Goal: Task Accomplishment & Management: Manage account settings

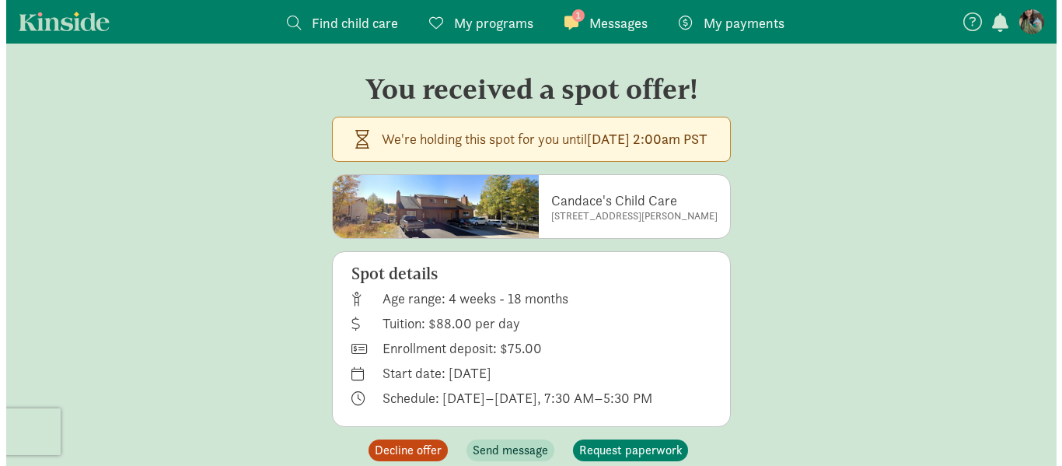
scroll to position [31, 0]
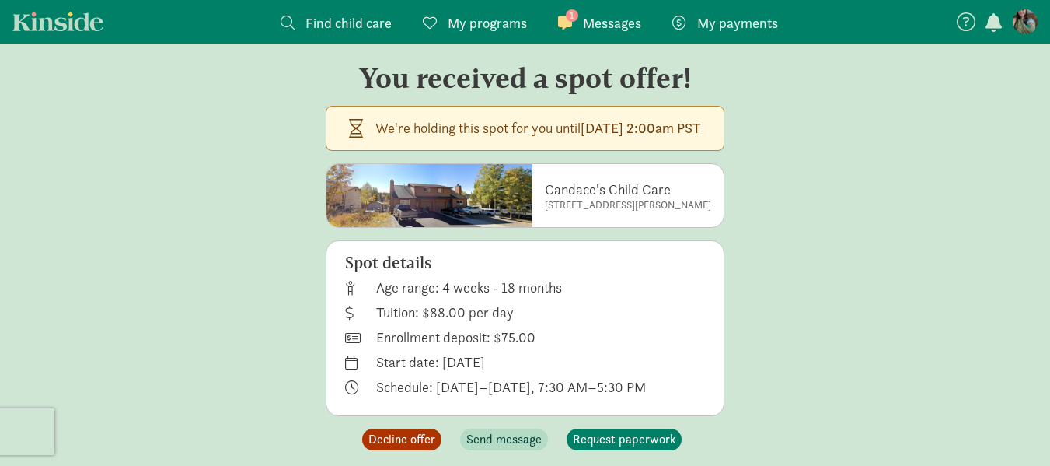
drag, startPoint x: 397, startPoint y: 436, endPoint x: 673, endPoint y: 271, distance: 320.8
click at [673, 271] on div "We're holding this spot for you until [DATE] 2:00am PST Candace's Child Care [S…" at bounding box center [525, 278] width 399 height 344
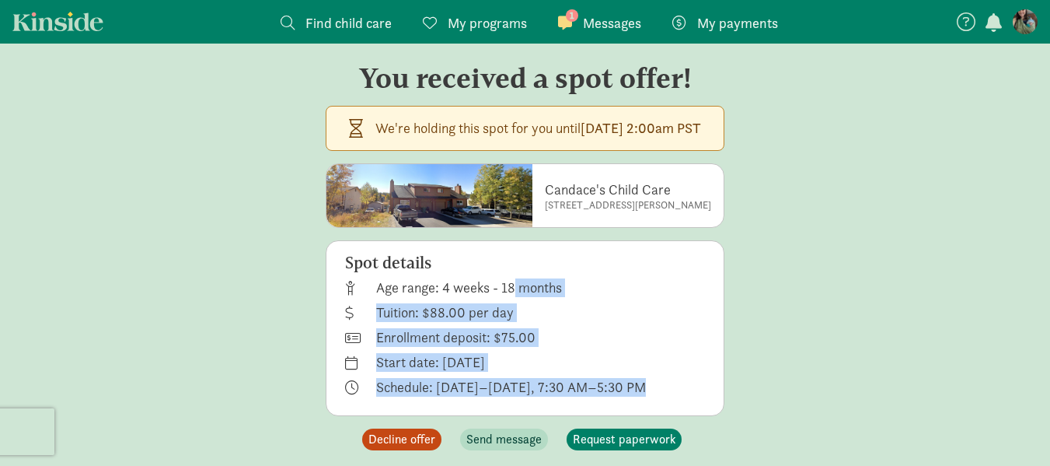
drag, startPoint x: 622, startPoint y: 390, endPoint x: 485, endPoint y: 275, distance: 178.3
click at [461, 280] on div "Spot details Age range: 4 weeks - 18 months Tuition: $88.00 per day Enrollment …" at bounding box center [525, 328] width 399 height 176
click at [725, 294] on div "Spot details Age range: 4 weeks - 18 months Tuition: $88.00 per day Enrollment …" at bounding box center [525, 328] width 399 height 176
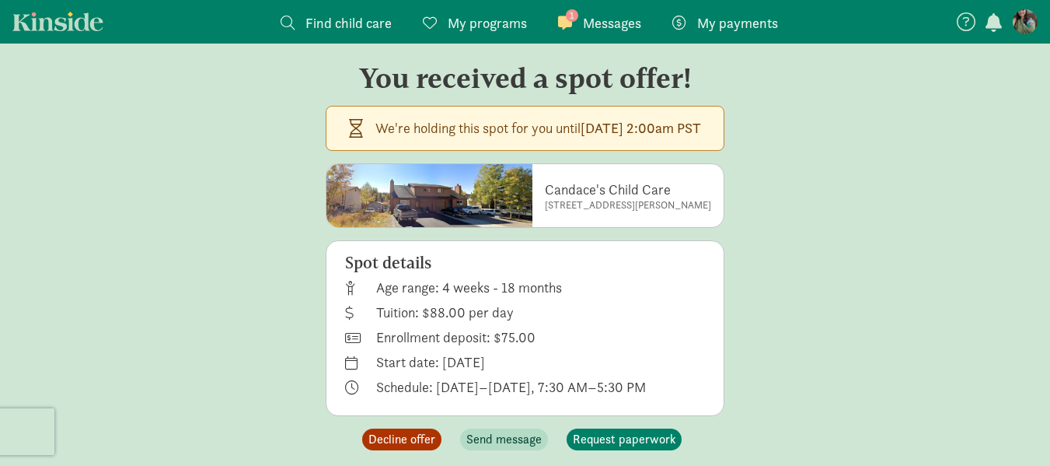
click at [416, 439] on span "Decline offer" at bounding box center [402, 439] width 67 height 19
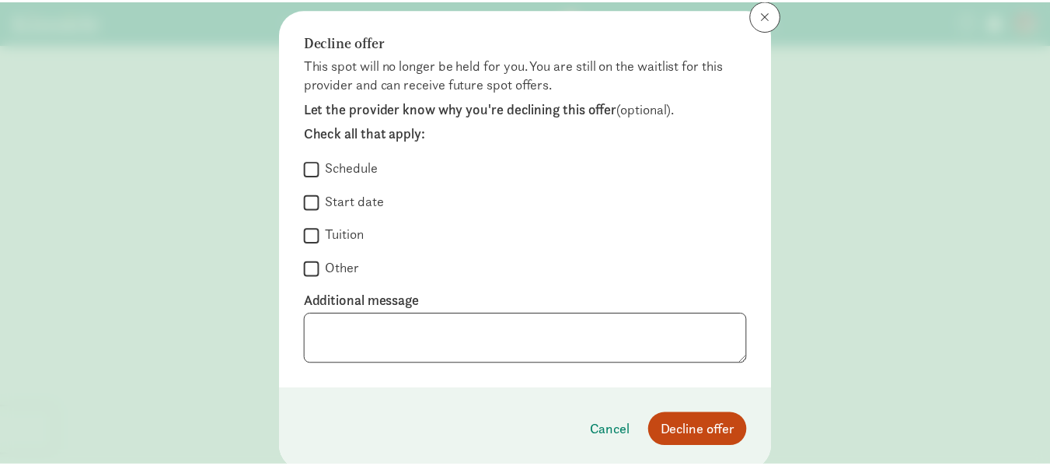
scroll to position [97, 0]
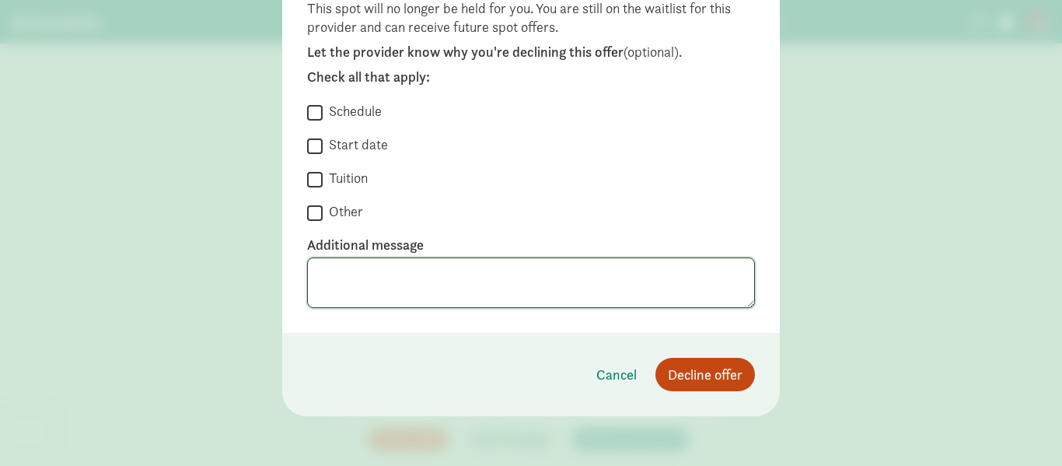
click at [381, 277] on textarea at bounding box center [531, 282] width 448 height 51
click at [701, 387] on button "Decline offer" at bounding box center [705, 374] width 100 height 33
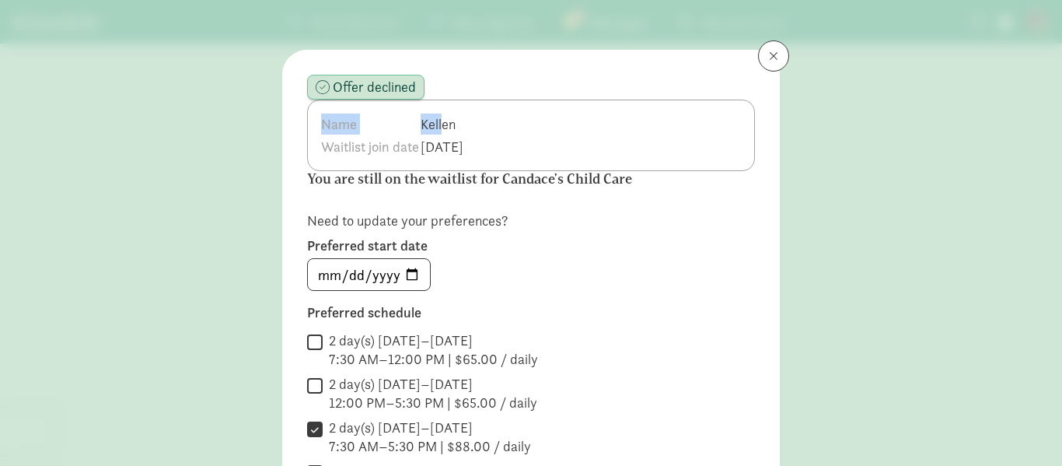
drag, startPoint x: 552, startPoint y: 147, endPoint x: 572, endPoint y: 126, distance: 28.6
click at [477, 116] on div "Name [PERSON_NAME] Waitlist join date [DATE]" at bounding box center [531, 136] width 448 height 72
click at [629, 136] on div "Name [PERSON_NAME] Waitlist join date [DATE]" at bounding box center [531, 136] width 448 height 72
drag, startPoint x: 837, startPoint y: 276, endPoint x: 797, endPoint y: 262, distance: 42.8
click at [832, 276] on div "Offer declined Name [PERSON_NAME] Waitlist join date [DATE] You are still on th…" at bounding box center [531, 233] width 1062 height 466
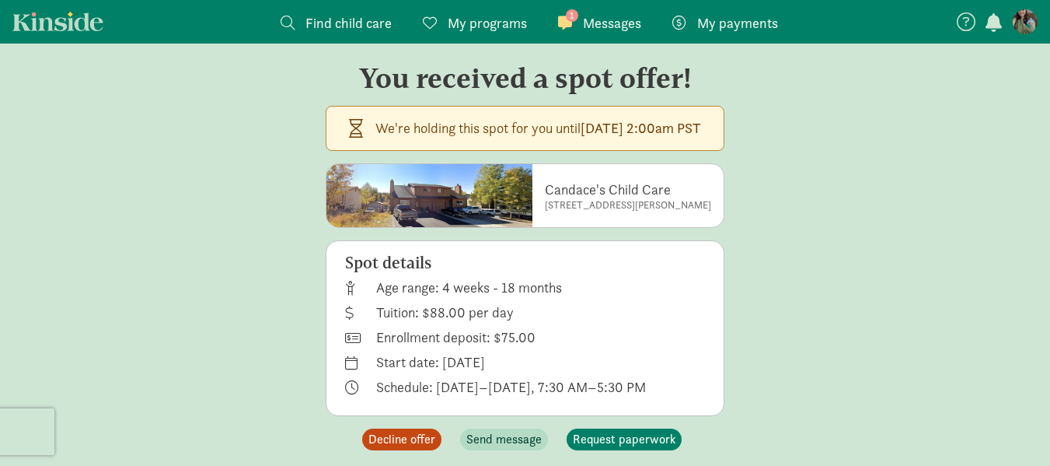
click at [579, 23] on div "1 Messages Messages" at bounding box center [599, 22] width 83 height 21
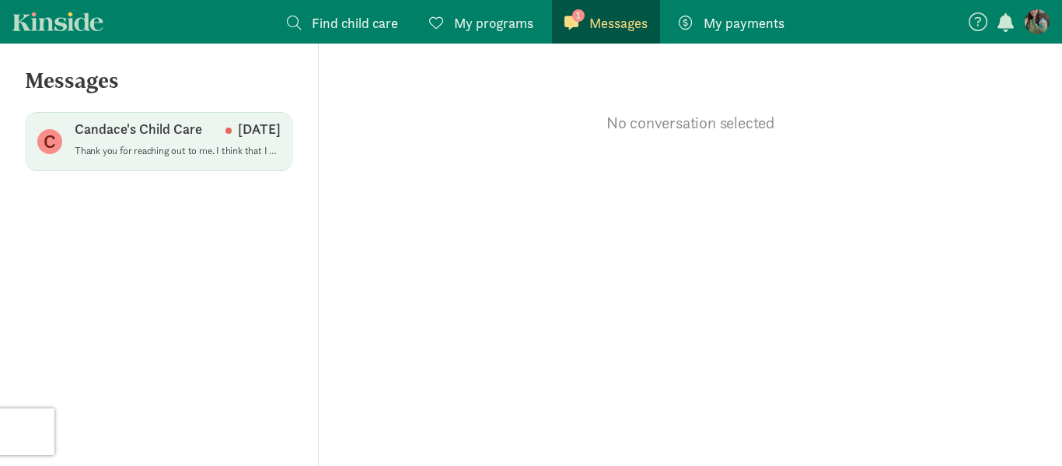
click at [183, 147] on p "Thank you for reaching out to me. I think that I will pass at this time. We hav…" at bounding box center [178, 151] width 206 height 12
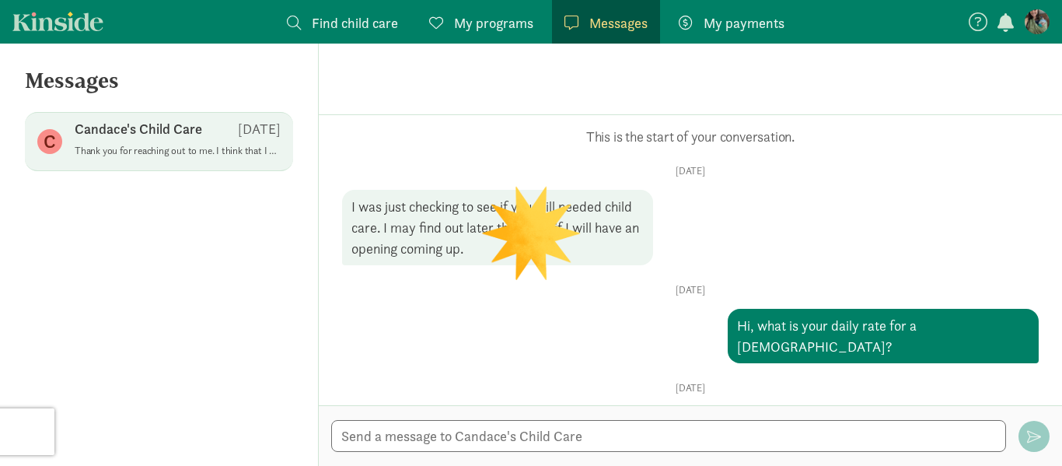
scroll to position [173, 0]
